Goal: Navigation & Orientation: Find specific page/section

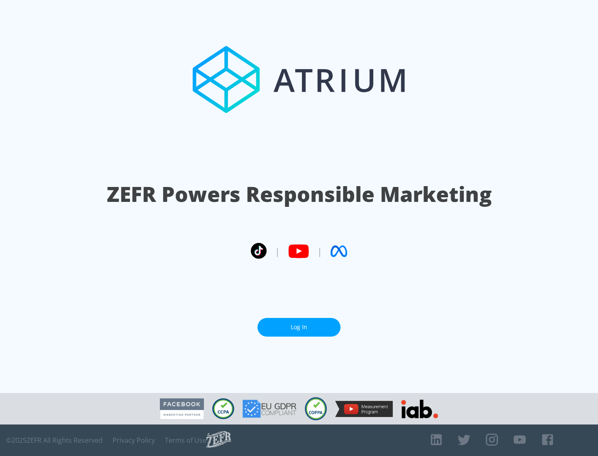
click at [299, 327] on link "Log In" at bounding box center [298, 327] width 83 height 19
